Goal: Transaction & Acquisition: Purchase product/service

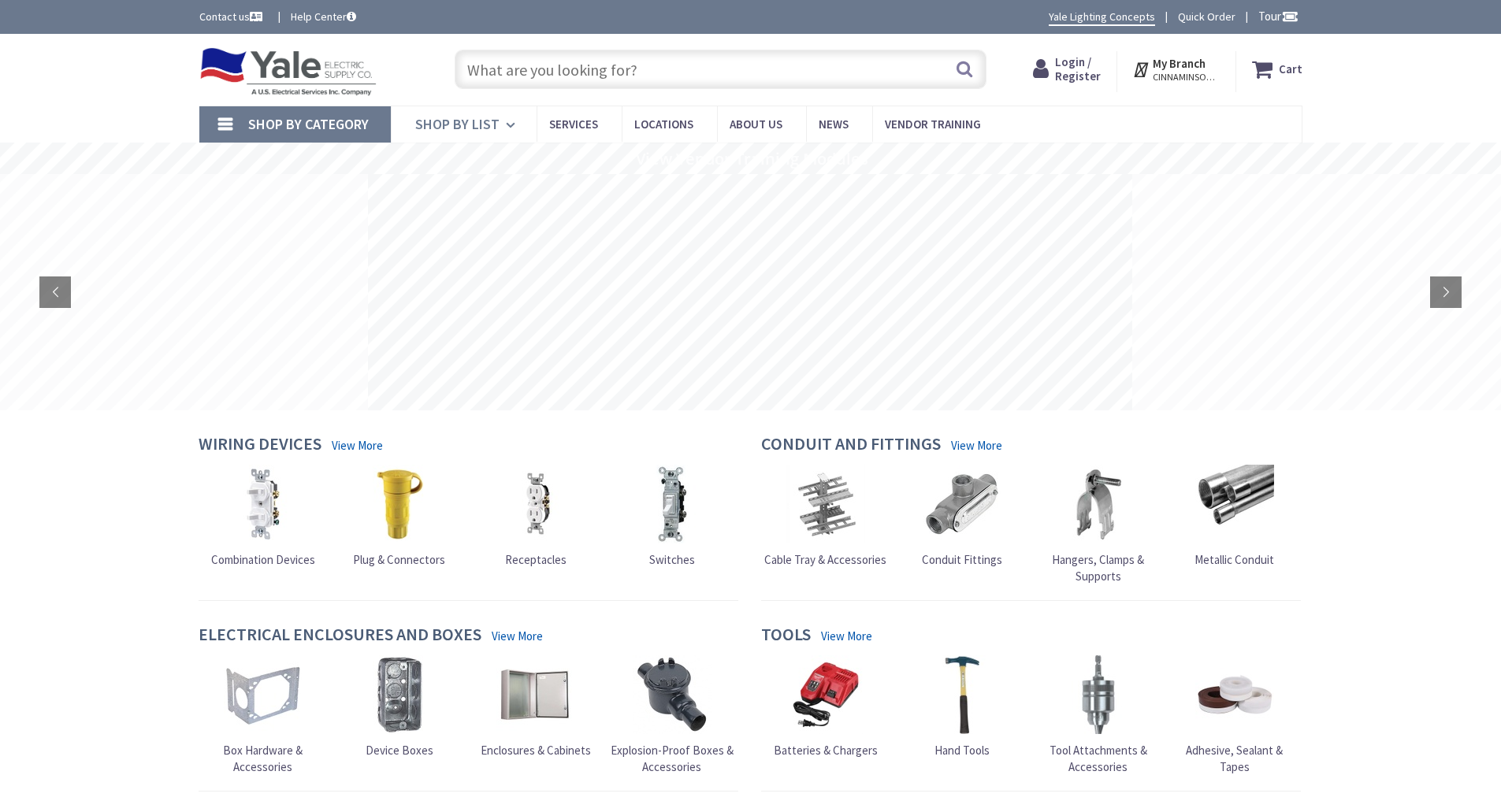
click at [477, 128] on span "Shop By List" at bounding box center [457, 124] width 84 height 18
click at [516, 75] on input "text" at bounding box center [720, 69] width 532 height 40
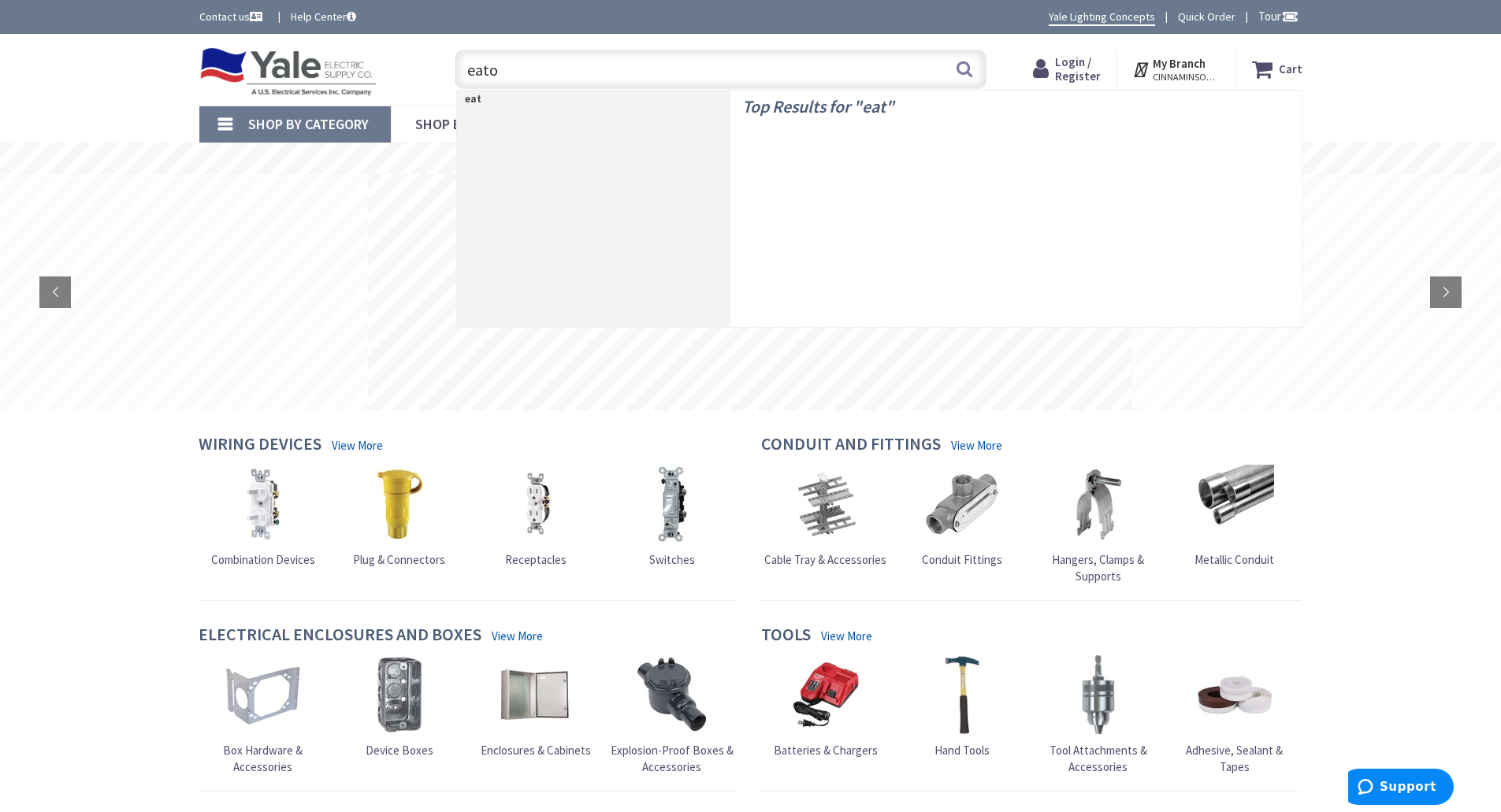
type input "eaton"
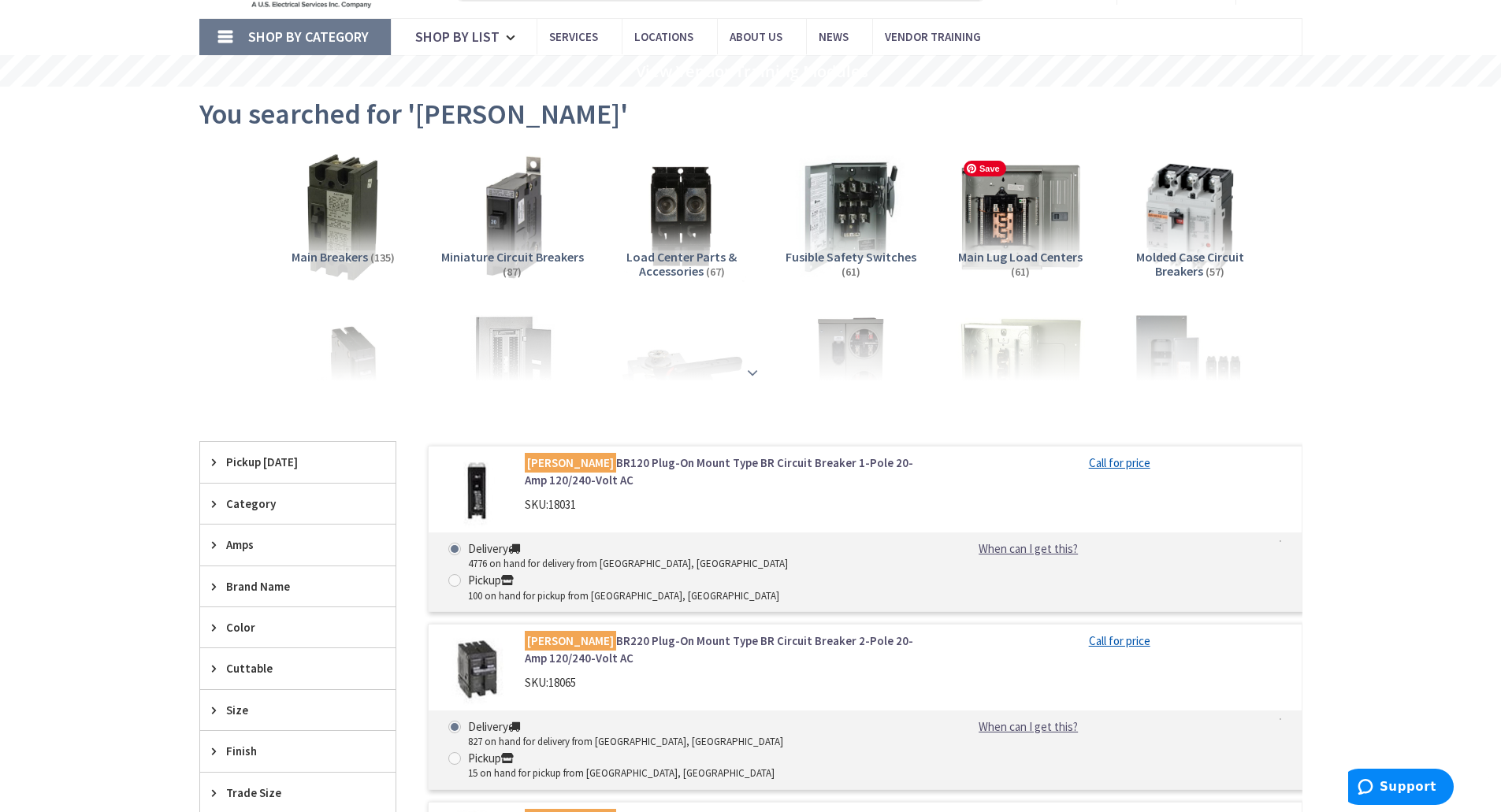
scroll to position [237, 0]
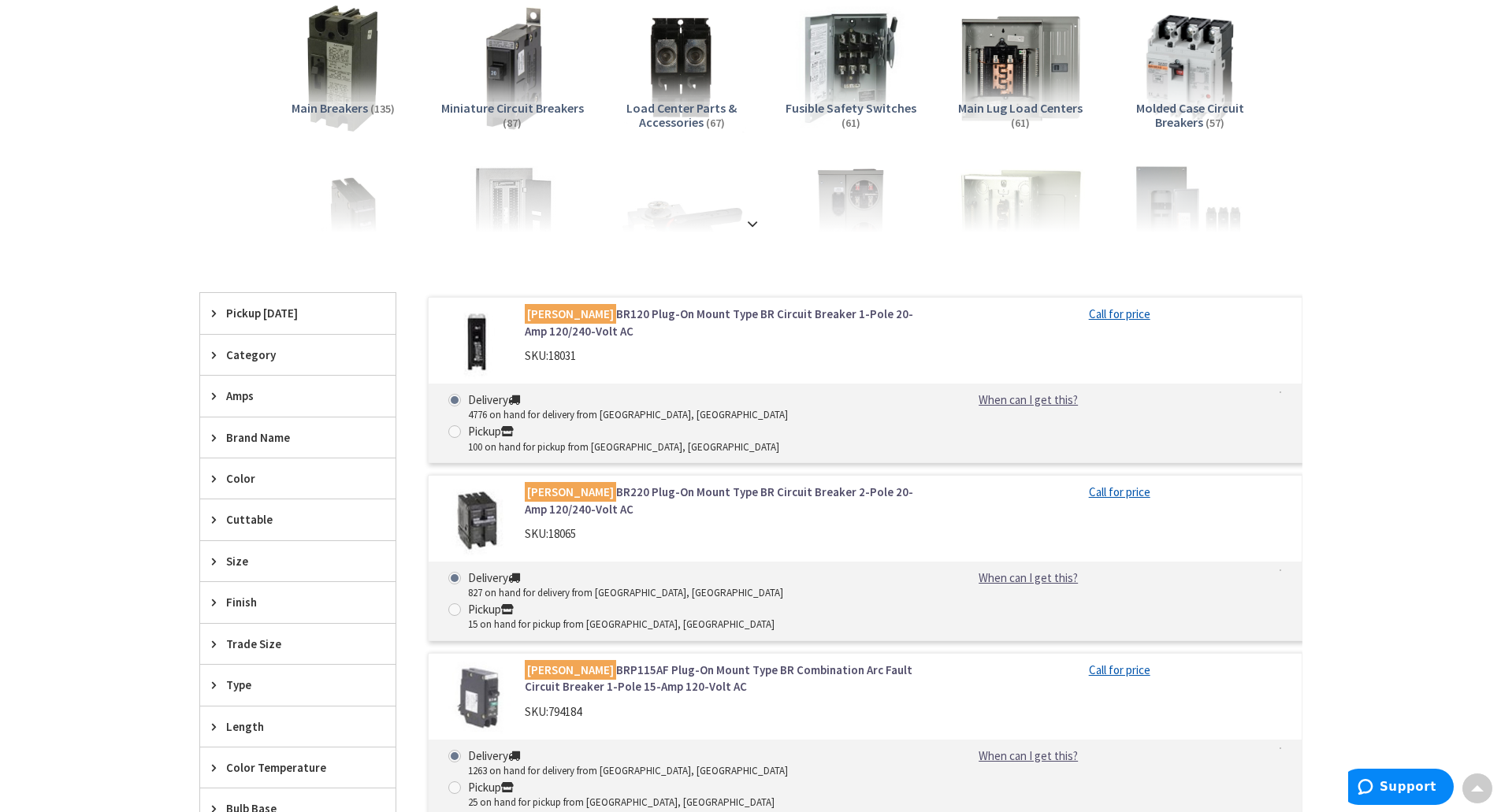
click at [752, 215] on strong at bounding box center [752, 219] width 19 height 17
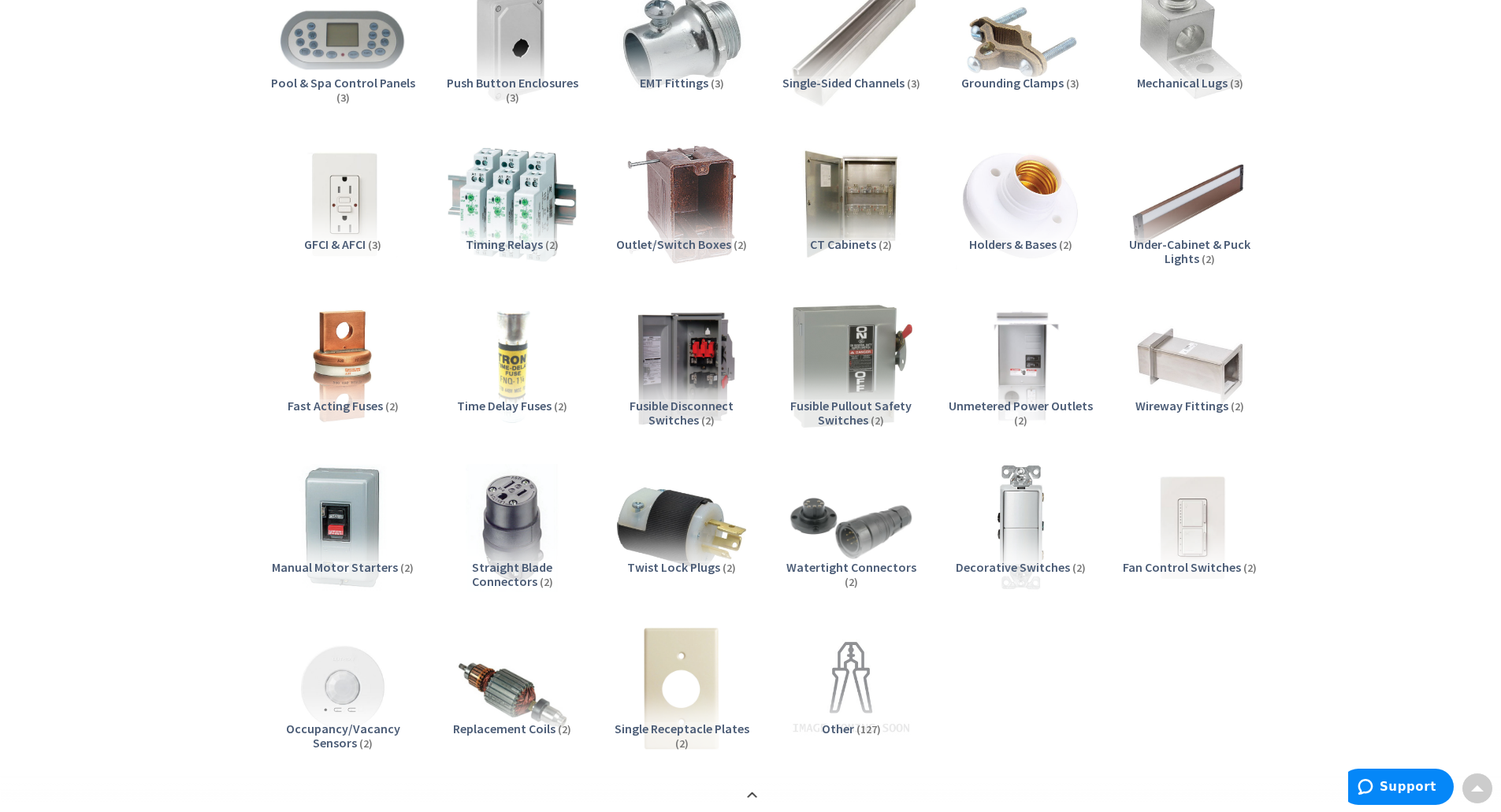
scroll to position [2441, 0]
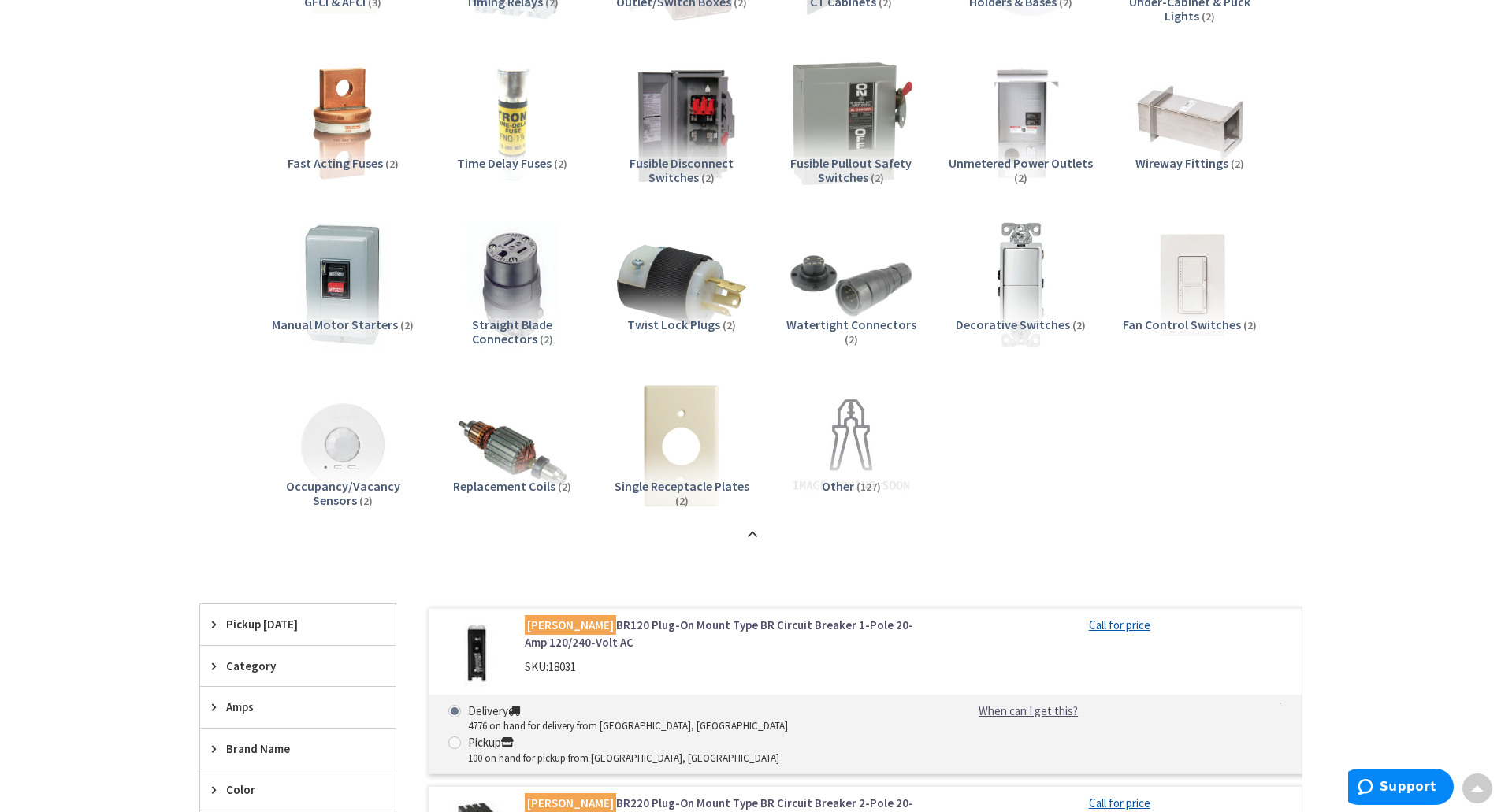
drag, startPoint x: 281, startPoint y: 598, endPoint x: 147, endPoint y: 555, distance: 140.7
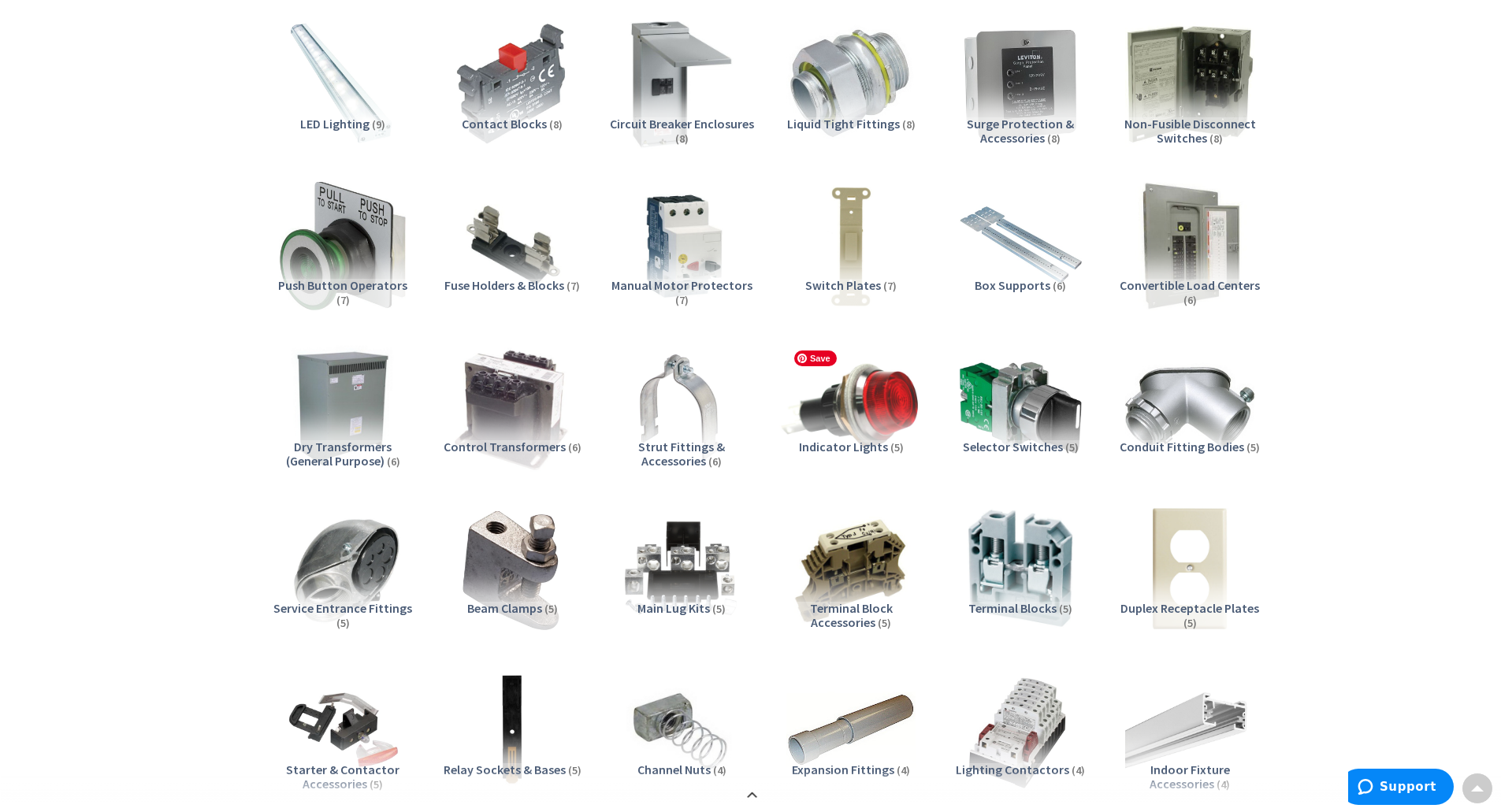
scroll to position [1417, 0]
